Goal: Answer question/provide support

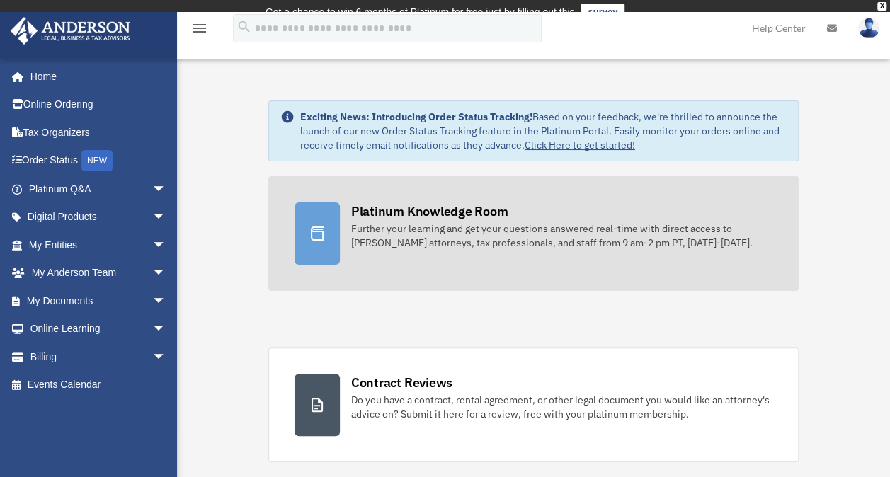
drag, startPoint x: 0, startPoint y: 0, endPoint x: 374, endPoint y: 262, distance: 456.3
click at [374, 262] on link "Platinum Knowledge Room Further your learning and get your questions answered r…" at bounding box center [533, 233] width 531 height 115
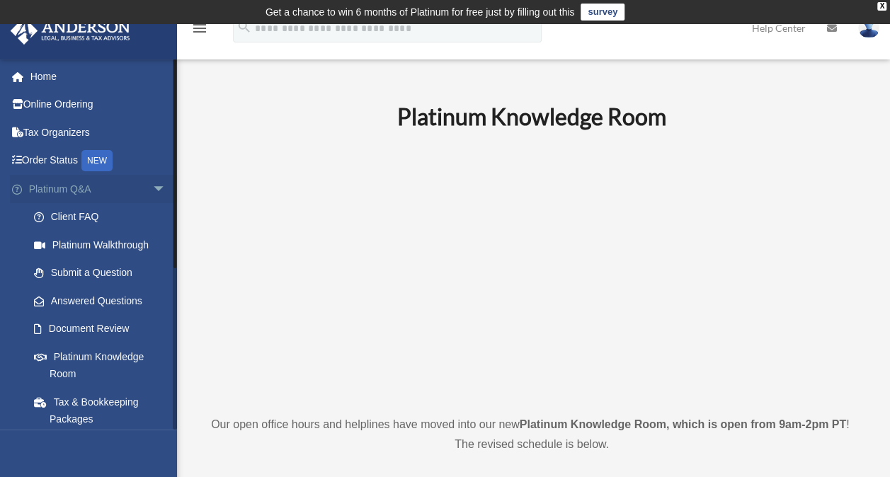
click at [78, 190] on link "Platinum Q&A arrow_drop_down" at bounding box center [99, 189] width 178 height 28
click at [75, 220] on link "Client FAQ" at bounding box center [104, 217] width 168 height 28
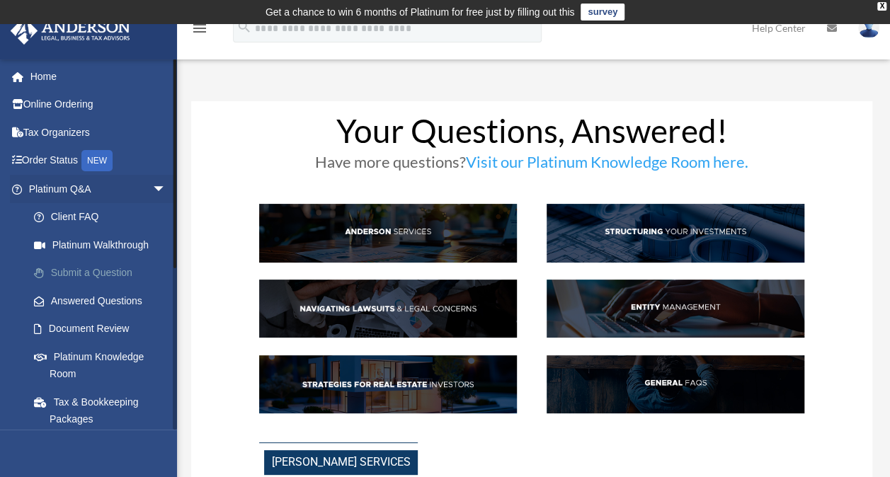
click at [89, 274] on link "Submit a Question" at bounding box center [104, 273] width 168 height 28
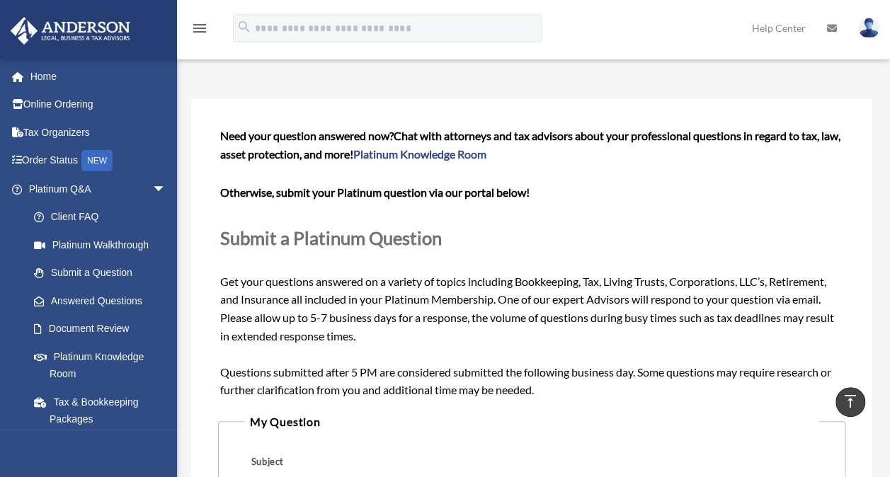
scroll to position [11, 0]
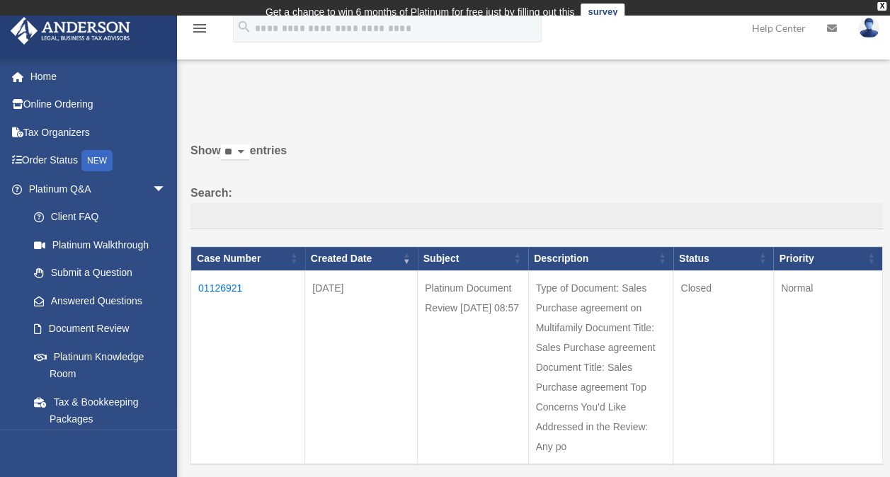
click at [518, 271] on th "Subject" at bounding box center [473, 259] width 110 height 24
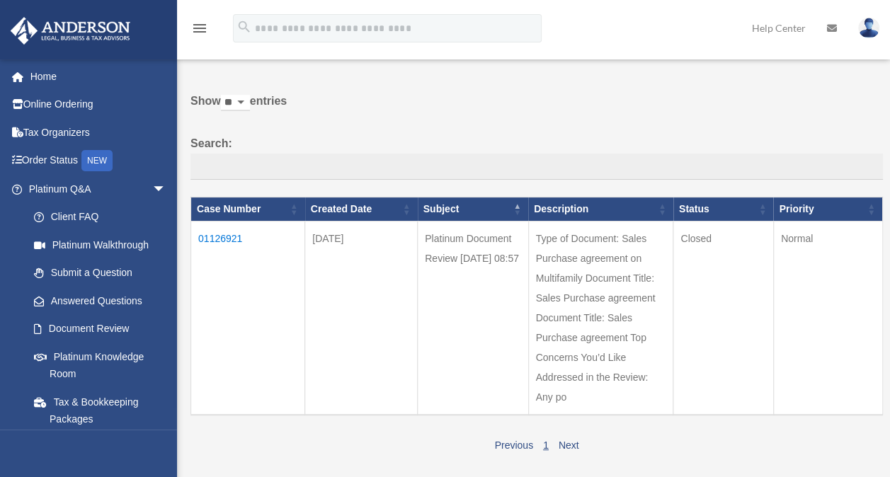
scroll to position [48, 0]
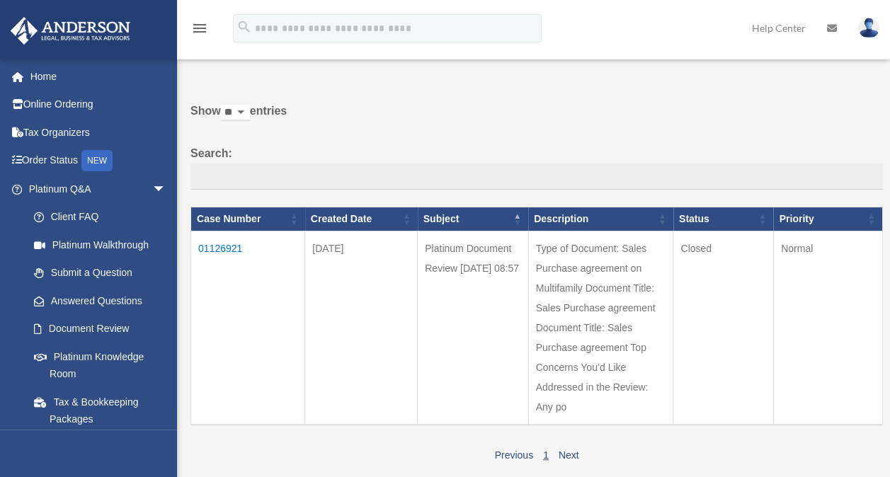
click at [215, 241] on td "01126921" at bounding box center [248, 328] width 114 height 194
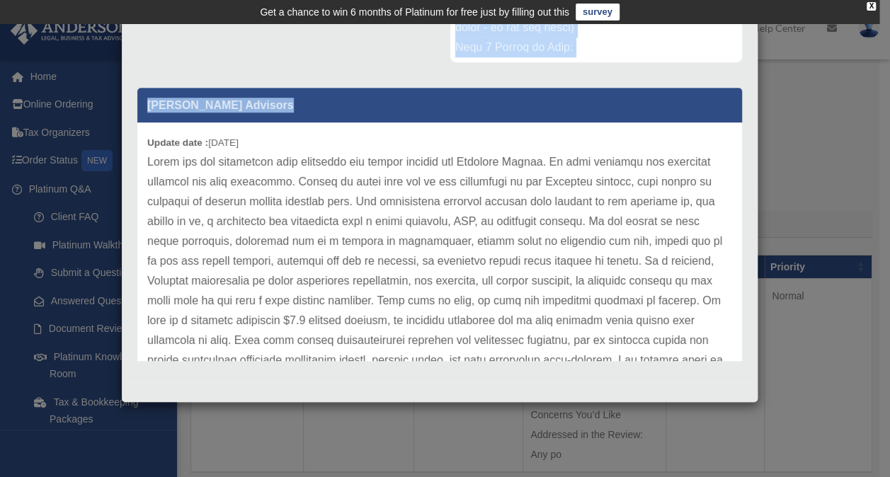
scroll to position [257, 0]
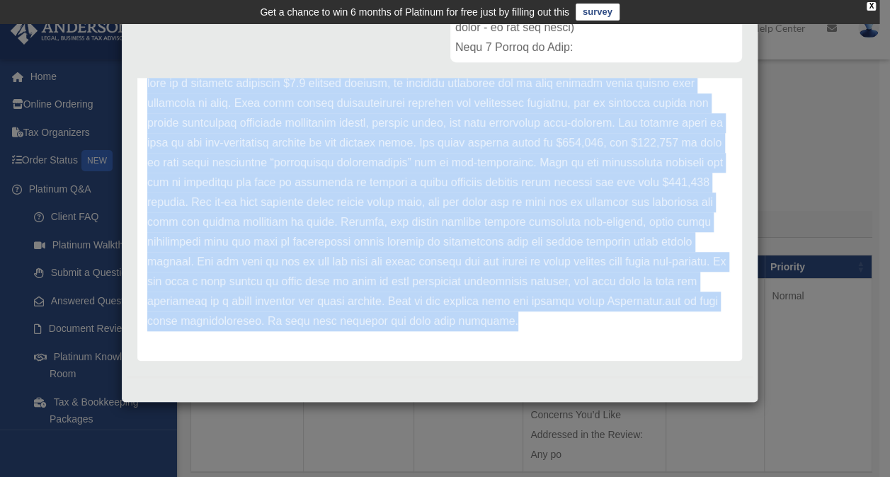
drag, startPoint x: 147, startPoint y: 273, endPoint x: 449, endPoint y: 380, distance: 321.2
click at [449, 380] on div "Case Detail × Platinum Document Review [DATE] 08:57 Case Number 01126921 Create…" at bounding box center [439, 212] width 637 height 382
drag, startPoint x: 449, startPoint y: 380, endPoint x: 355, endPoint y: 184, distance: 217.5
copy div "Update date : [DATE] Thank you for submitting your documents for review through…"
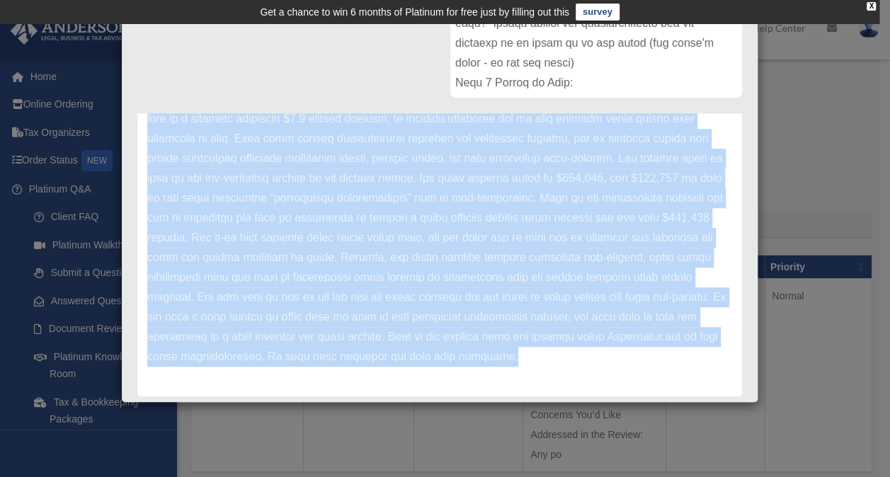
scroll to position [377, 0]
